Goal: Transaction & Acquisition: Purchase product/service

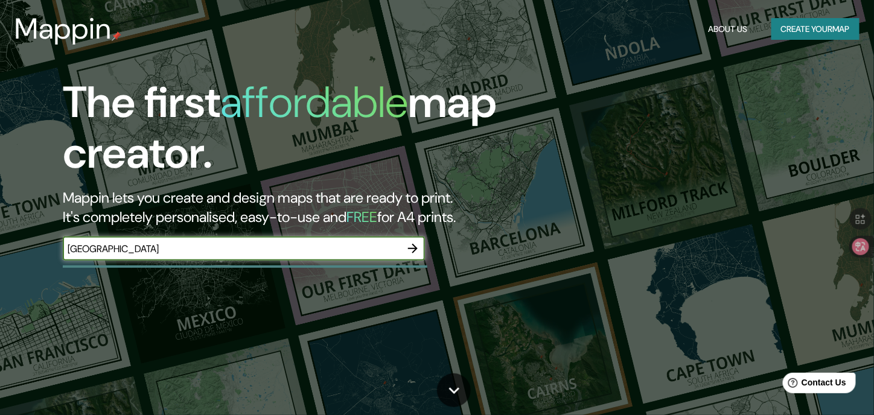
type input "[GEOGRAPHIC_DATA]"
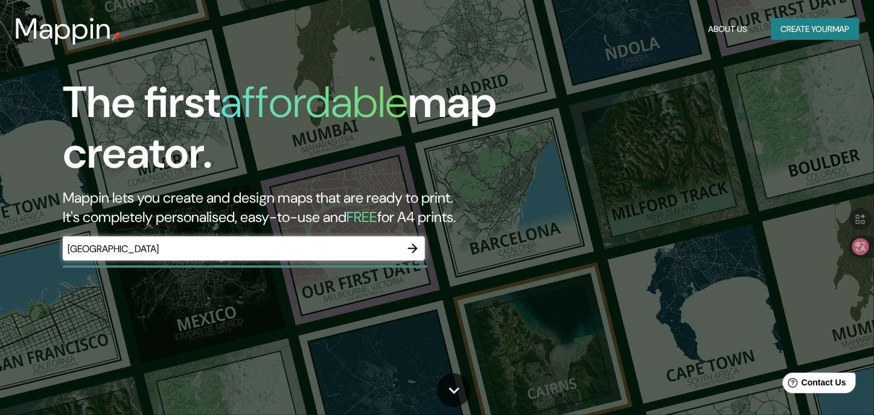
click at [407, 246] on icon "button" at bounding box center [413, 248] width 14 height 14
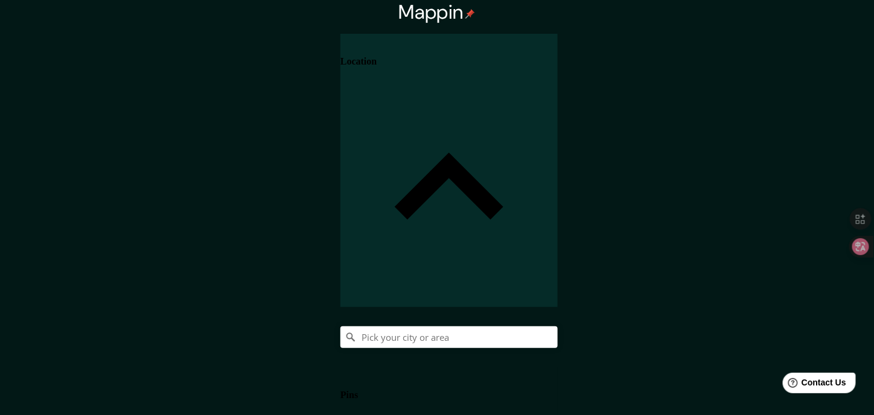
click at [358, 390] on h4 "Pins" at bounding box center [349, 395] width 18 height 11
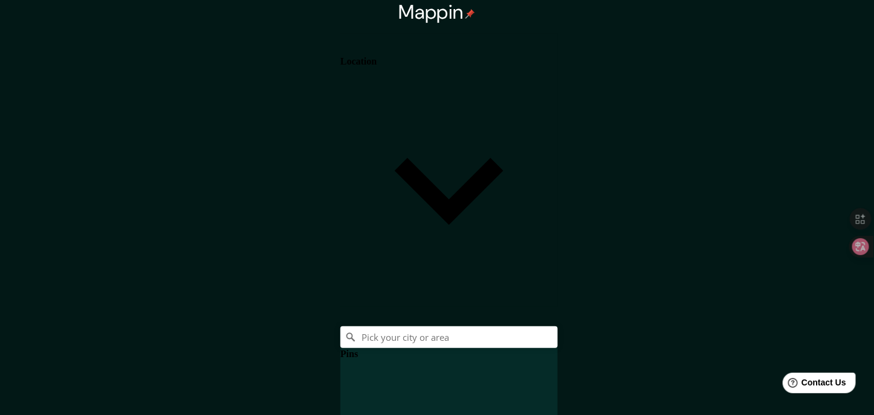
click at [358, 349] on h4 "Pins" at bounding box center [349, 354] width 18 height 11
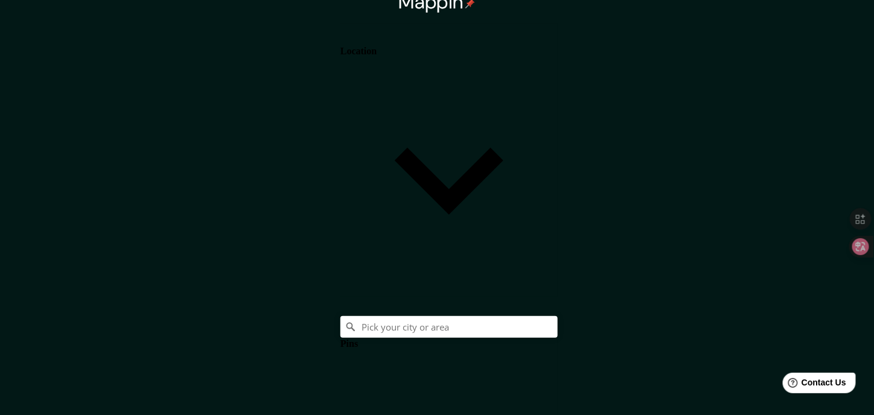
scroll to position [16, 0]
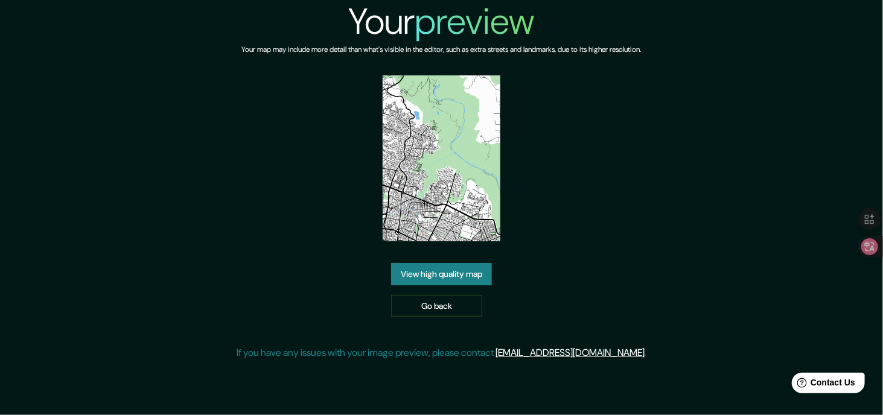
click at [427, 282] on link "View high quality map" at bounding box center [441, 274] width 101 height 22
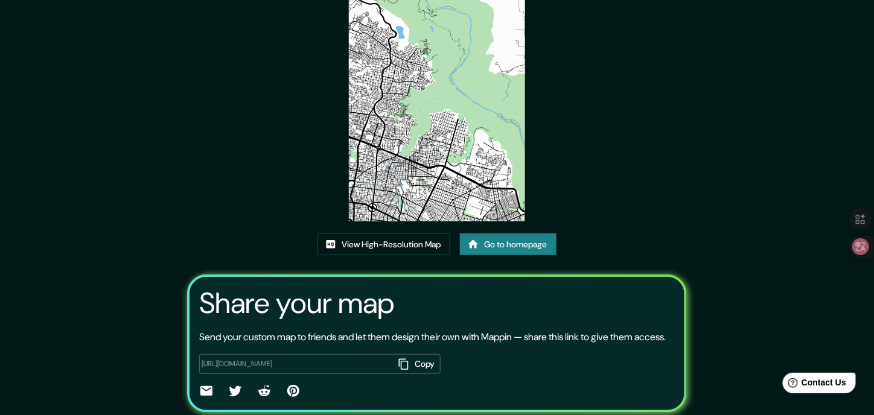
scroll to position [14, 0]
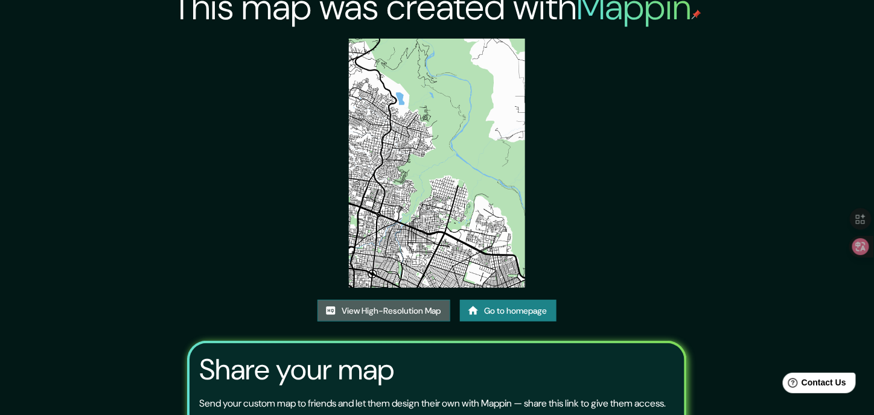
click at [418, 302] on link "View High-Resolution Map" at bounding box center [383, 311] width 133 height 22
